Goal: Information Seeking & Learning: Learn about a topic

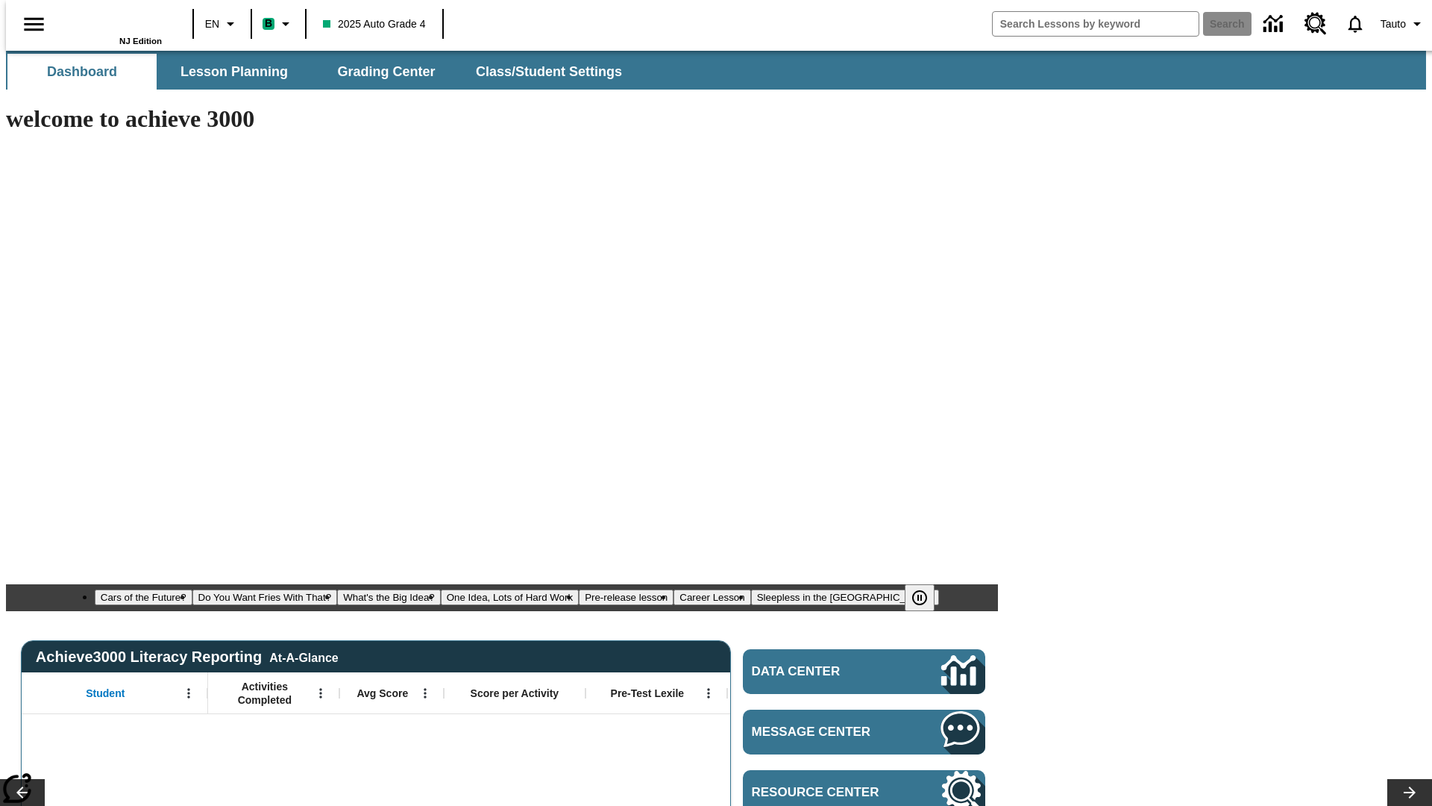
type input "-1"
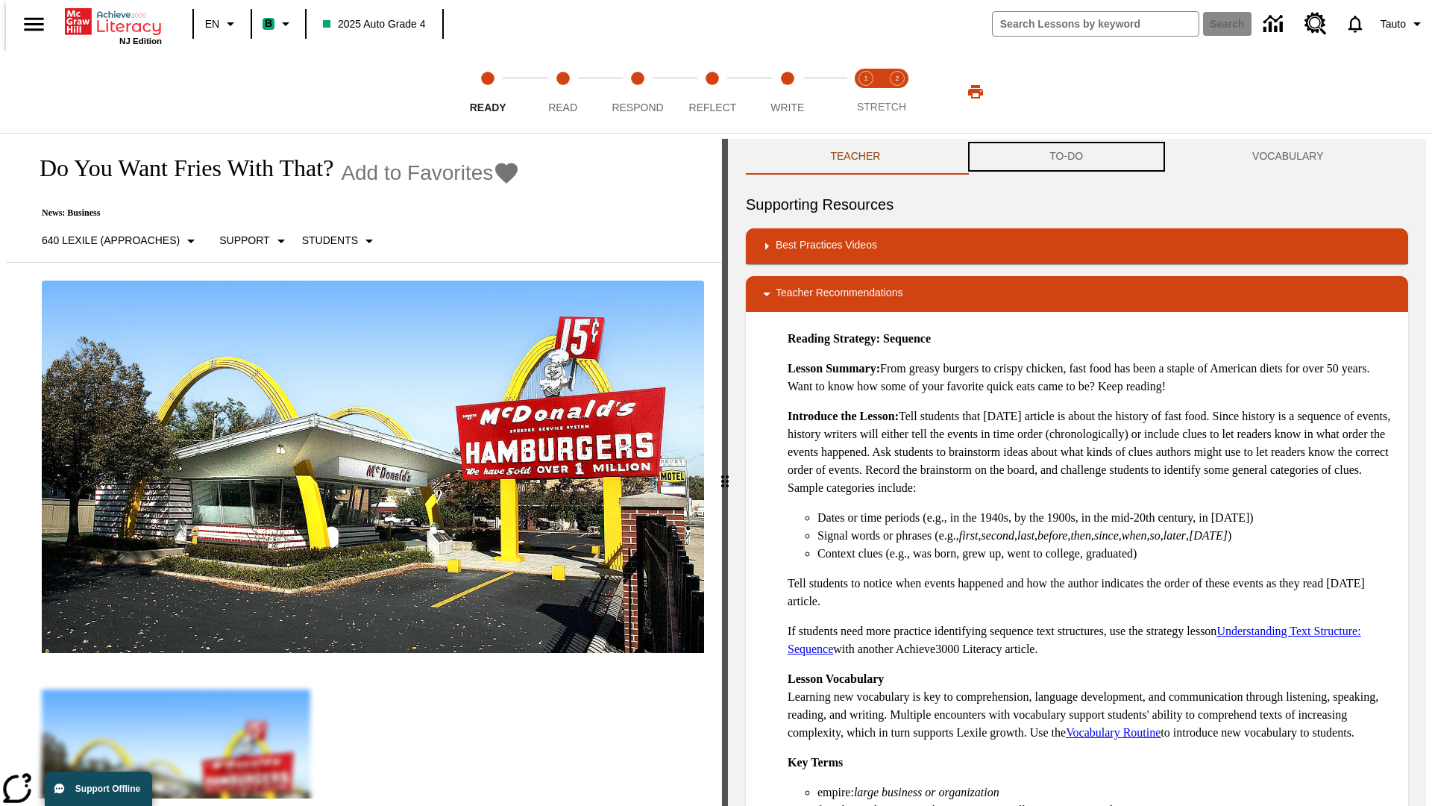
click at [1067, 157] on button "TO-DO" at bounding box center [1066, 157] width 203 height 36
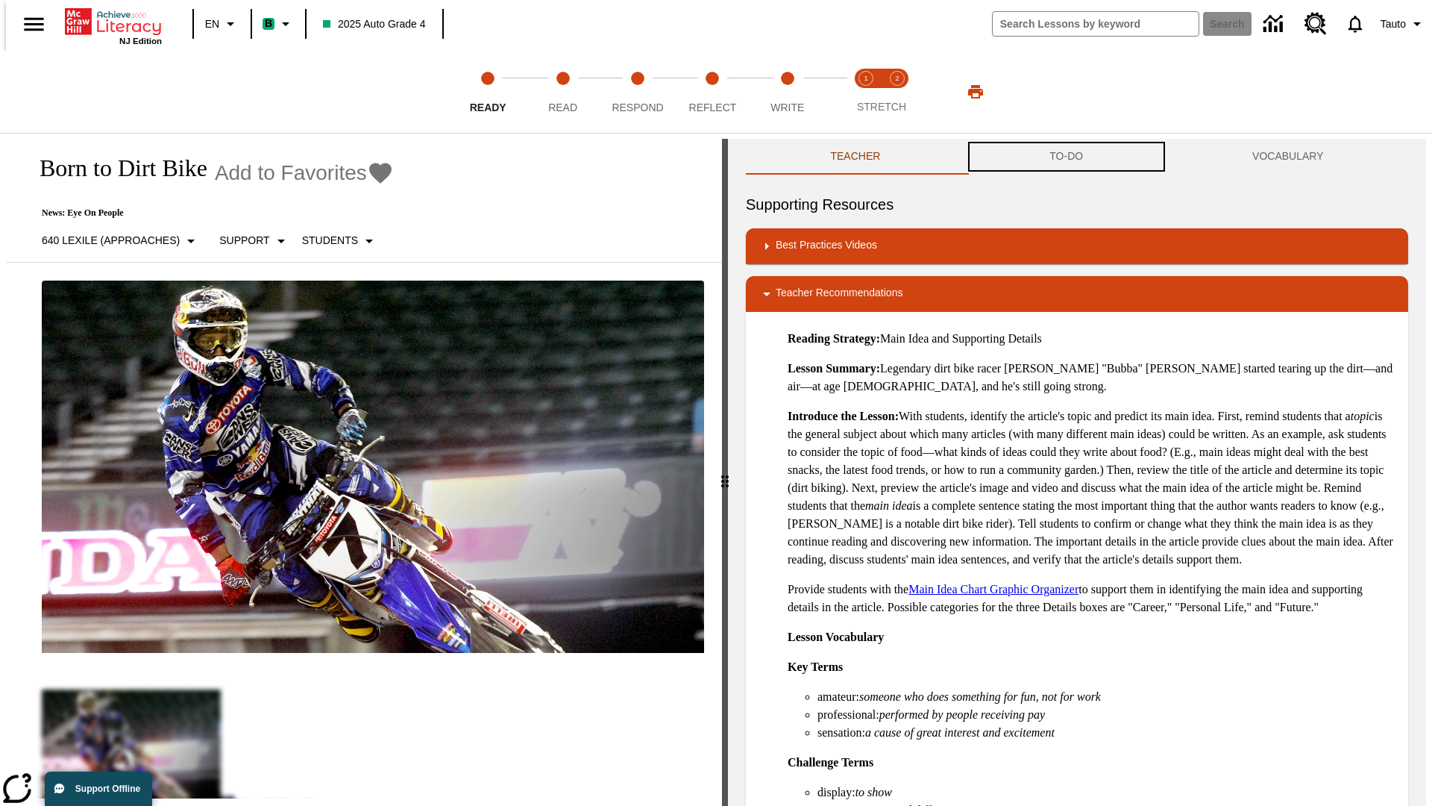
click at [1067, 157] on button "TO-DO" at bounding box center [1066, 157] width 203 height 36
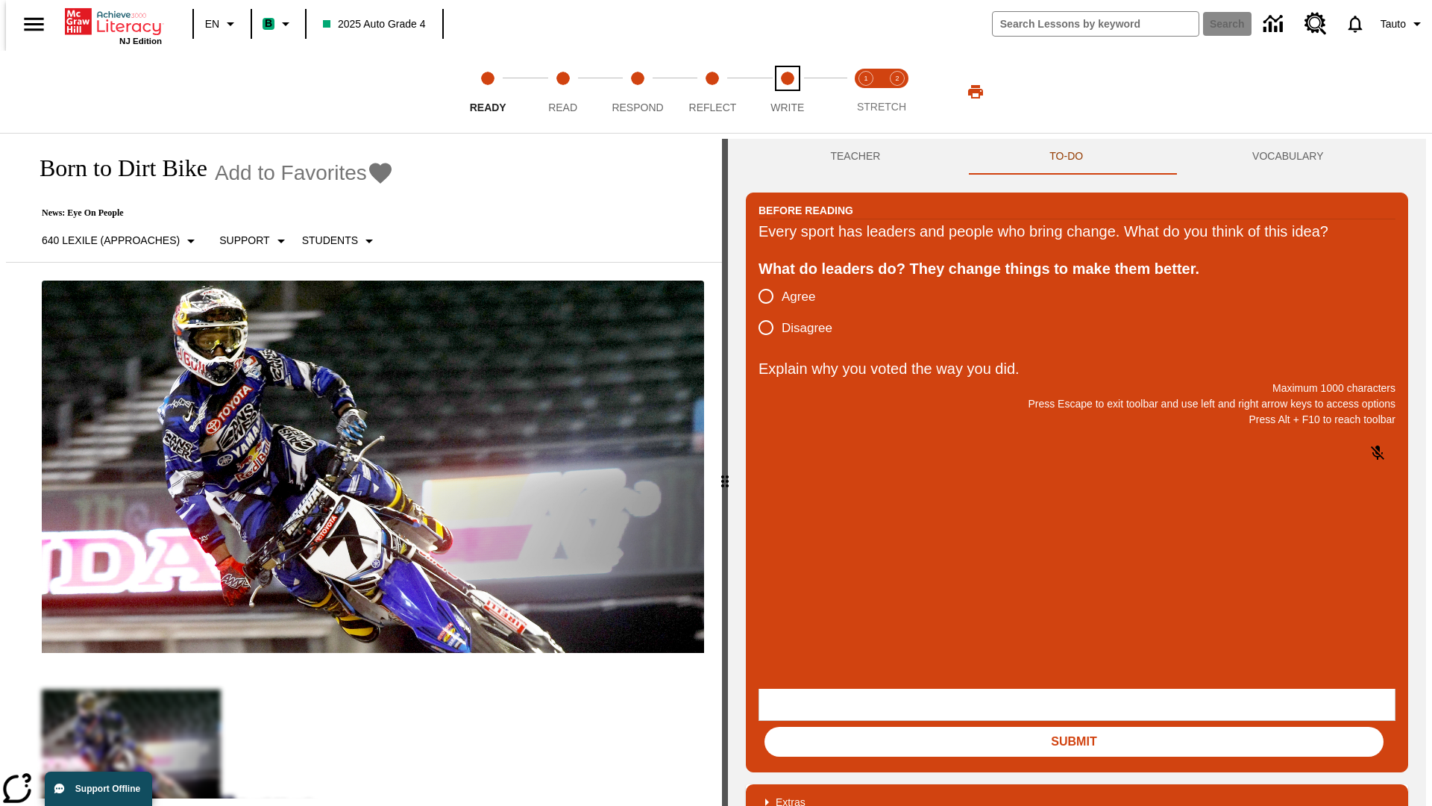
click at [787, 92] on span "Write" at bounding box center [787, 101] width 34 height 27
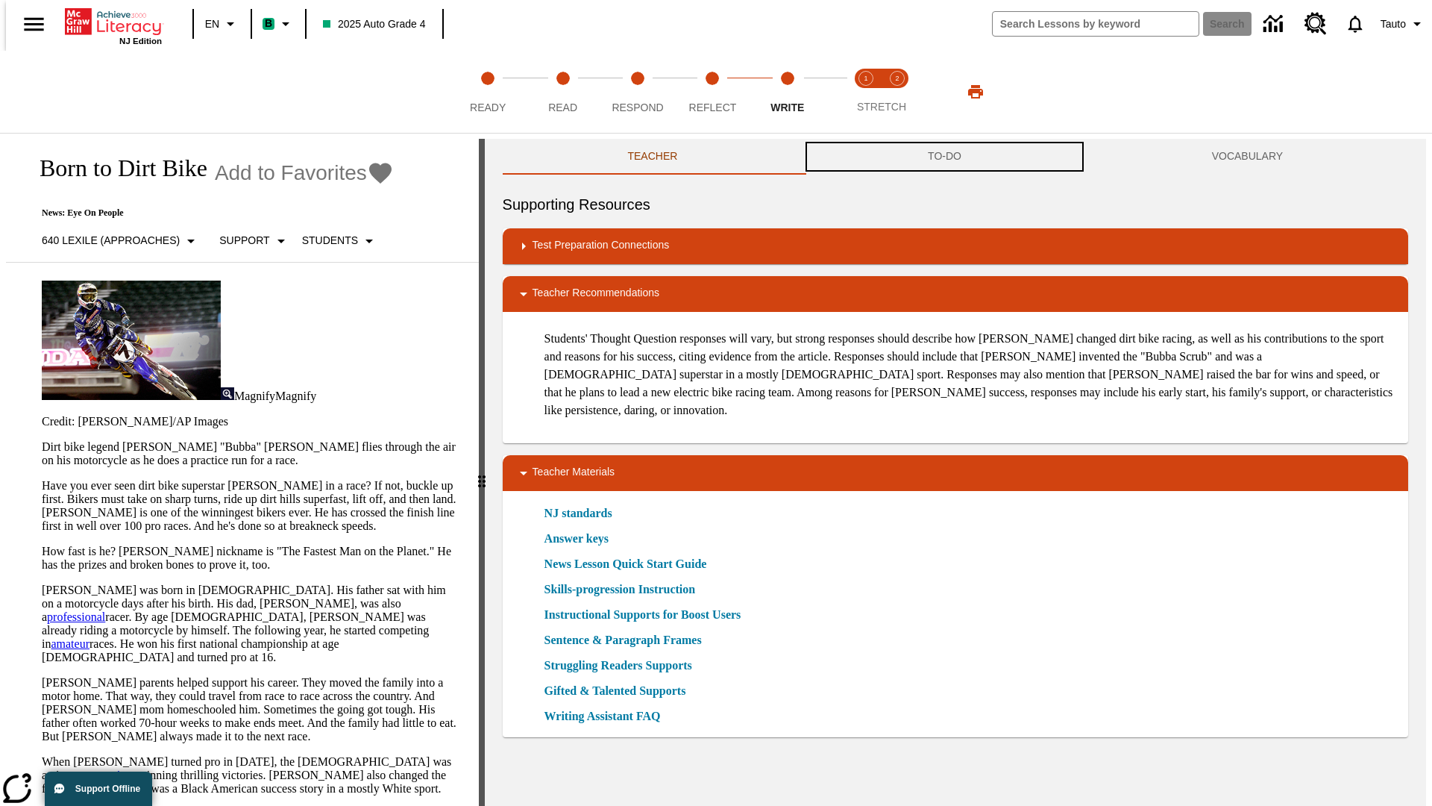
scroll to position [1, 0]
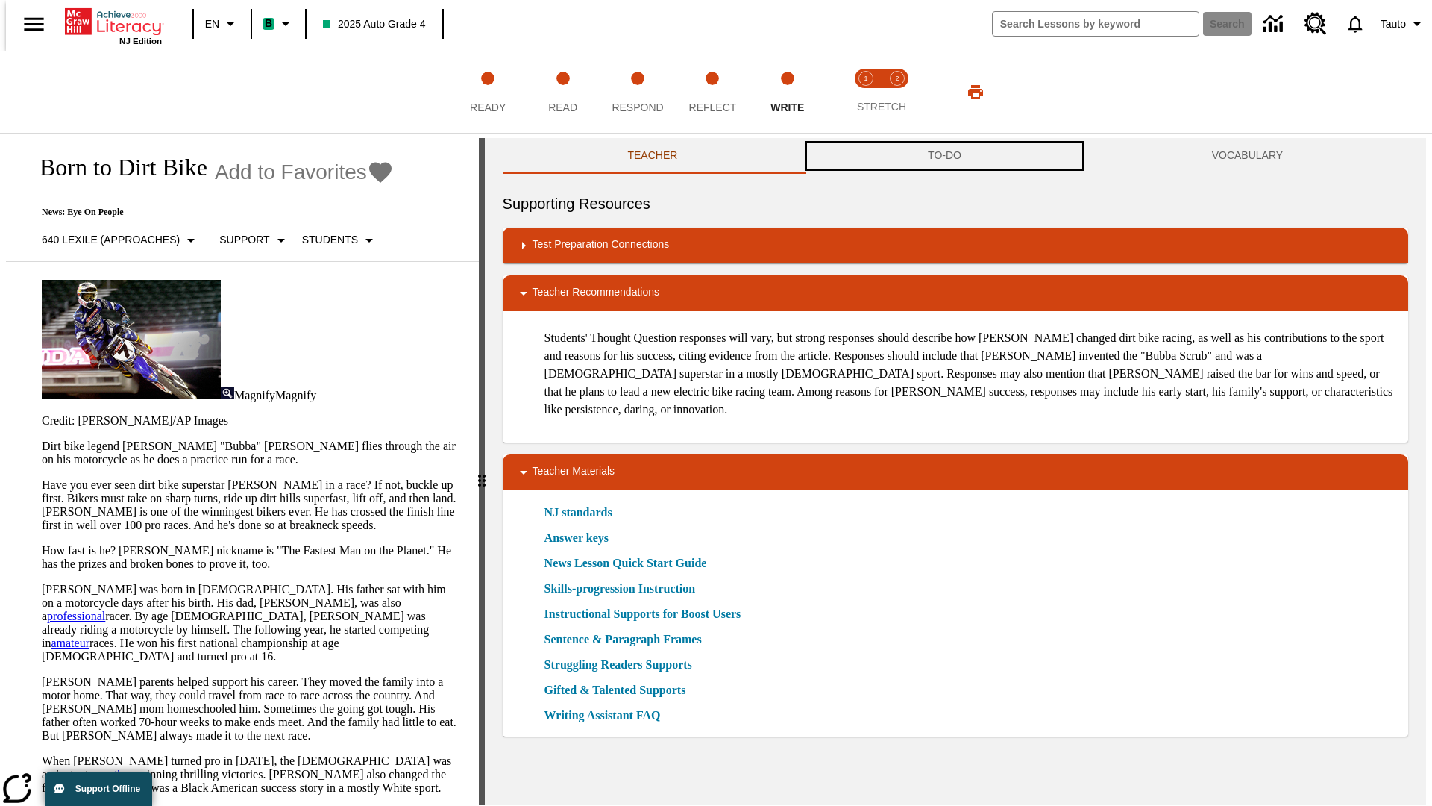
click at [945, 157] on button "TO-DO" at bounding box center [945, 156] width 284 height 36
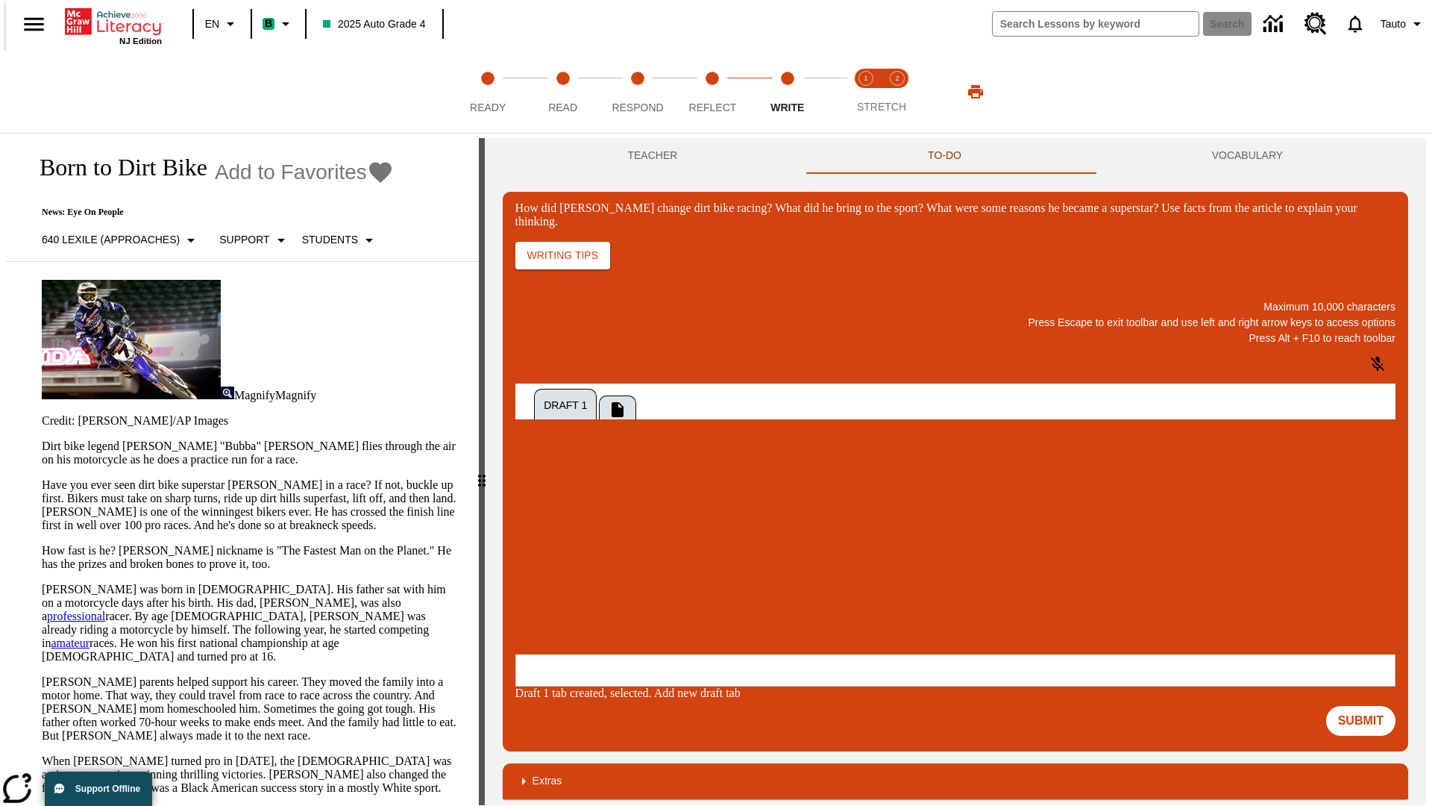
scroll to position [0, 0]
